Goal: Transaction & Acquisition: Purchase product/service

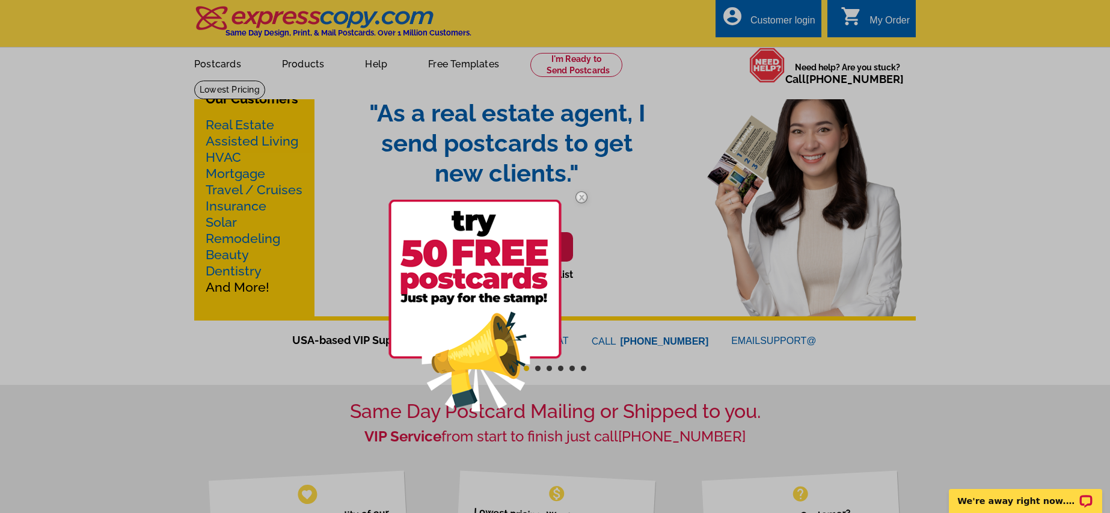
click at [583, 198] on img at bounding box center [581, 197] width 35 height 35
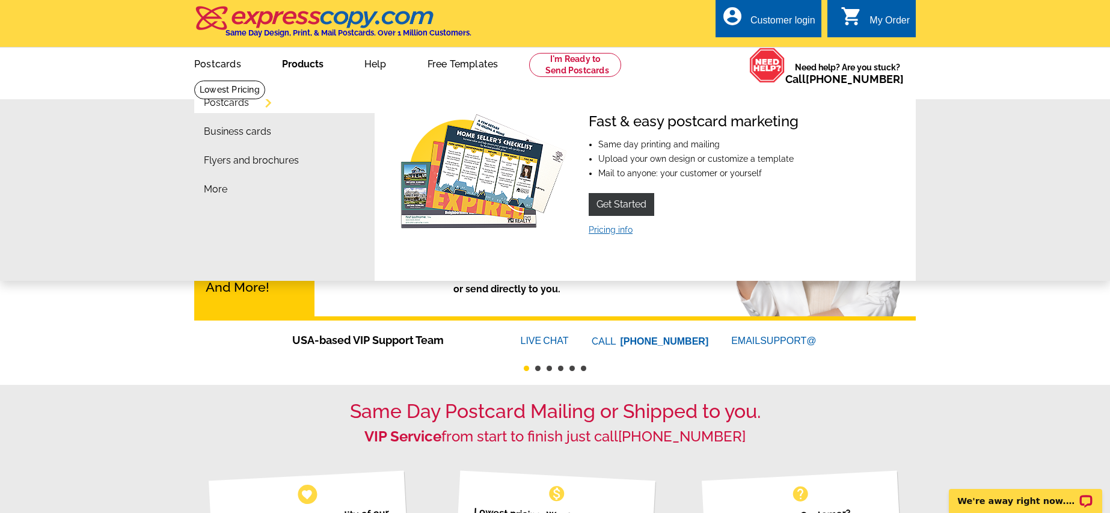
click at [624, 232] on link "Pricing info" at bounding box center [611, 230] width 44 height 10
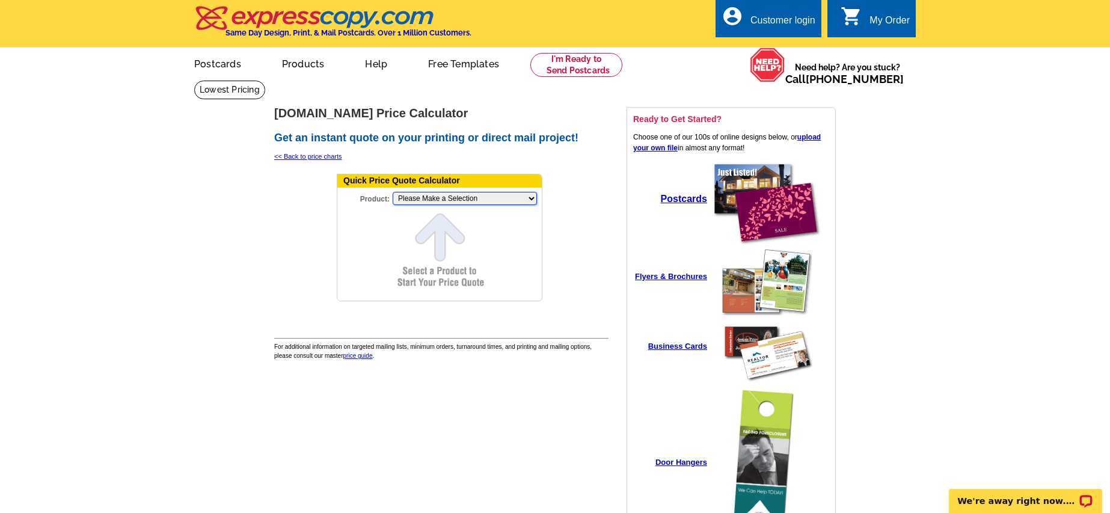
click at [407, 195] on select "Please Make a Selection Jumbo Postcard (5.5" x 8.5") Regular Postcard (4.25" x …" at bounding box center [465, 198] width 144 height 13
select select "11"
click at [393, 192] on select "Please Make a Selection Jumbo Postcard (5.5" x 8.5") Regular Postcard (4.25" x …" at bounding box center [465, 198] width 144 height 13
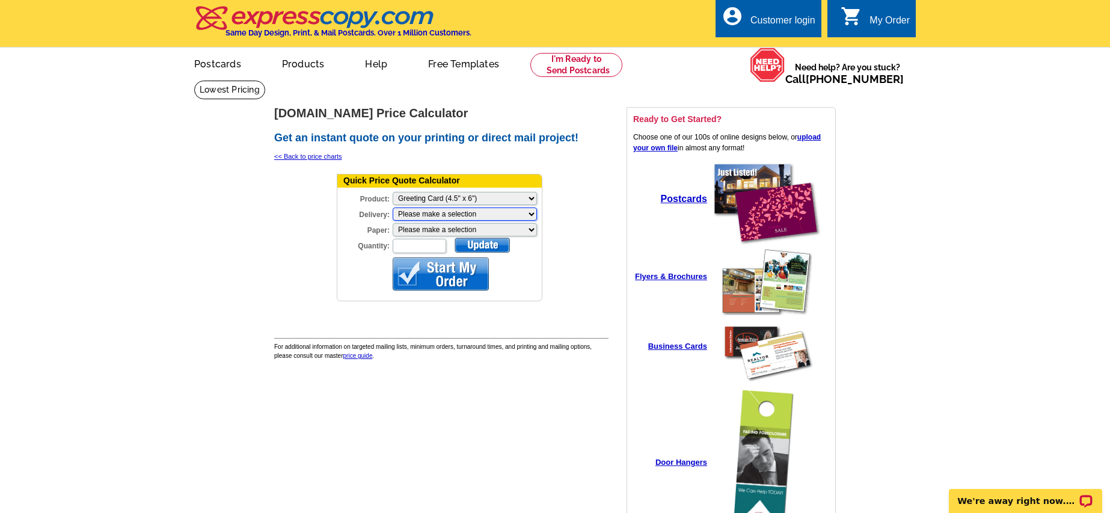
click at [445, 213] on select "Please make a selection Print + Address+USPS First Class Print-Only+Shipped To …" at bounding box center [465, 213] width 144 height 13
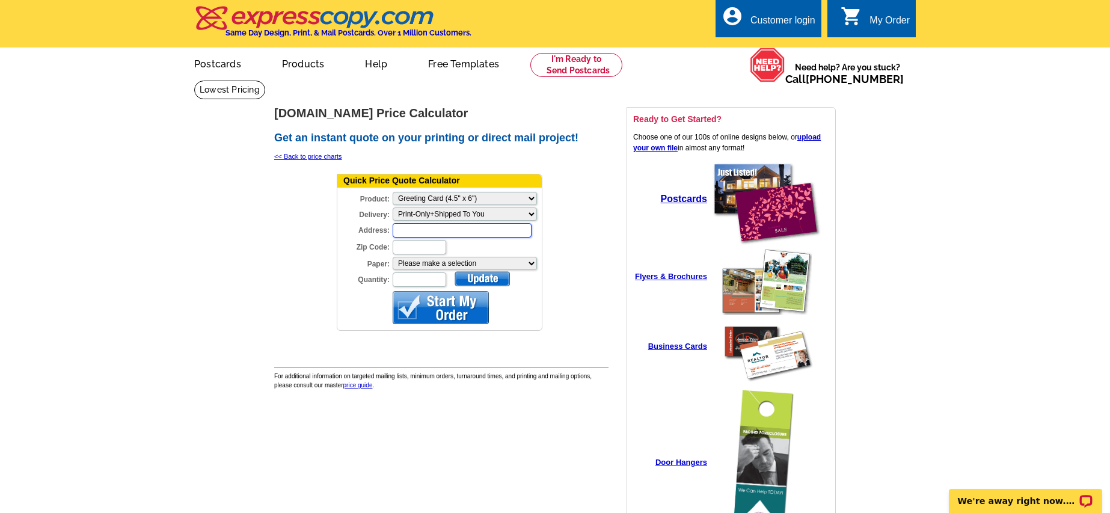
click at [473, 228] on input "Address:" at bounding box center [462, 230] width 139 height 14
click at [286, 221] on td at bounding box center [305, 255] width 60 height 171
click at [432, 259] on select "Please make a selection Coated Cover Stock Premium Coated Stock" at bounding box center [465, 263] width 144 height 13
click at [420, 283] on input "Quantity:" at bounding box center [420, 279] width 54 height 14
type input "1000"
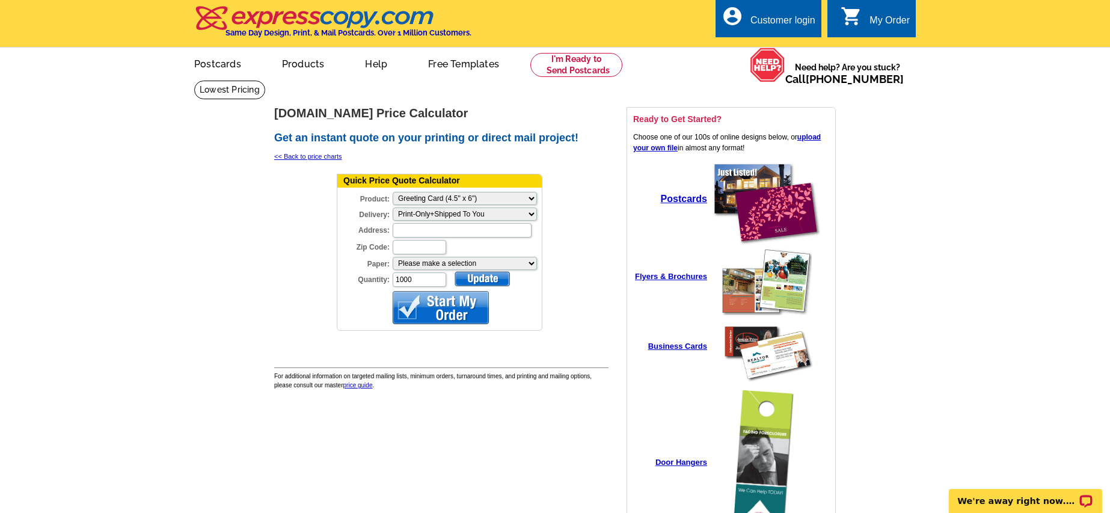
click at [478, 287] on div "Quantity: 1000" at bounding box center [439, 279] width 204 height 17
click at [479, 280] on div at bounding box center [482, 278] width 55 height 15
click at [459, 295] on div at bounding box center [441, 307] width 96 height 33
